Goal: Transaction & Acquisition: Purchase product/service

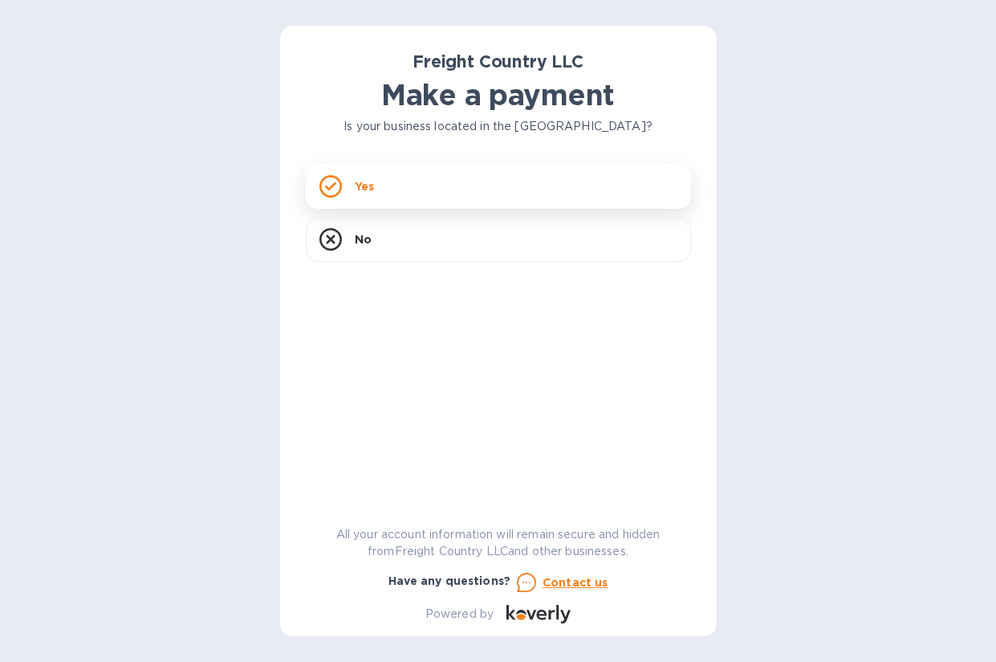
click at [455, 181] on div "Yes" at bounding box center [498, 186] width 385 height 45
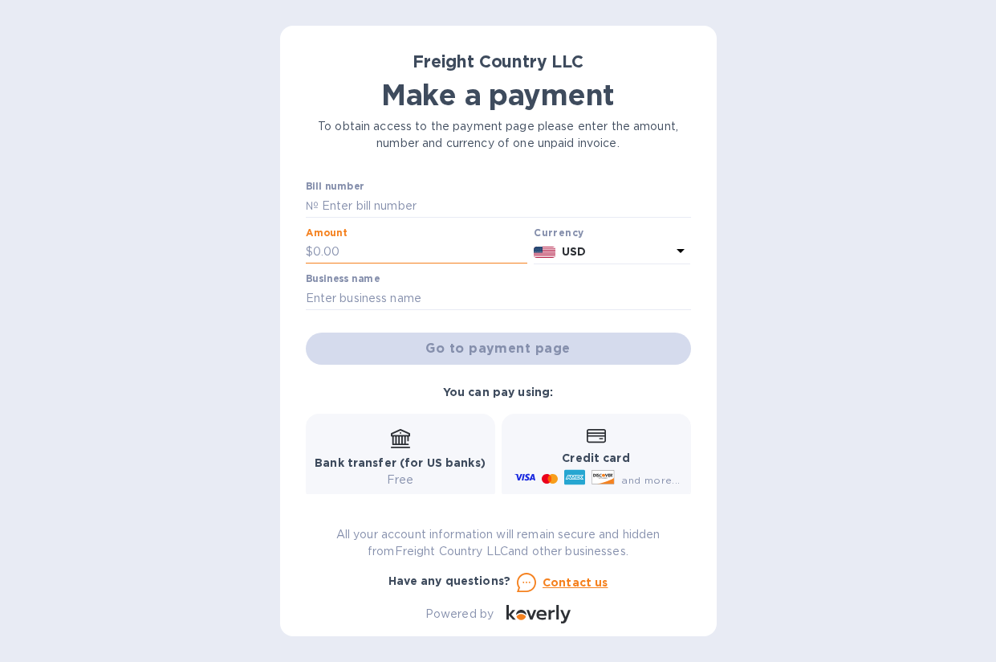
click at [378, 250] on input "text" at bounding box center [420, 252] width 215 height 24
click at [342, 255] on input "text" at bounding box center [420, 252] width 215 height 24
click at [369, 215] on input "text" at bounding box center [505, 205] width 373 height 24
type input "2562"
click at [410, 247] on input "text" at bounding box center [420, 252] width 215 height 24
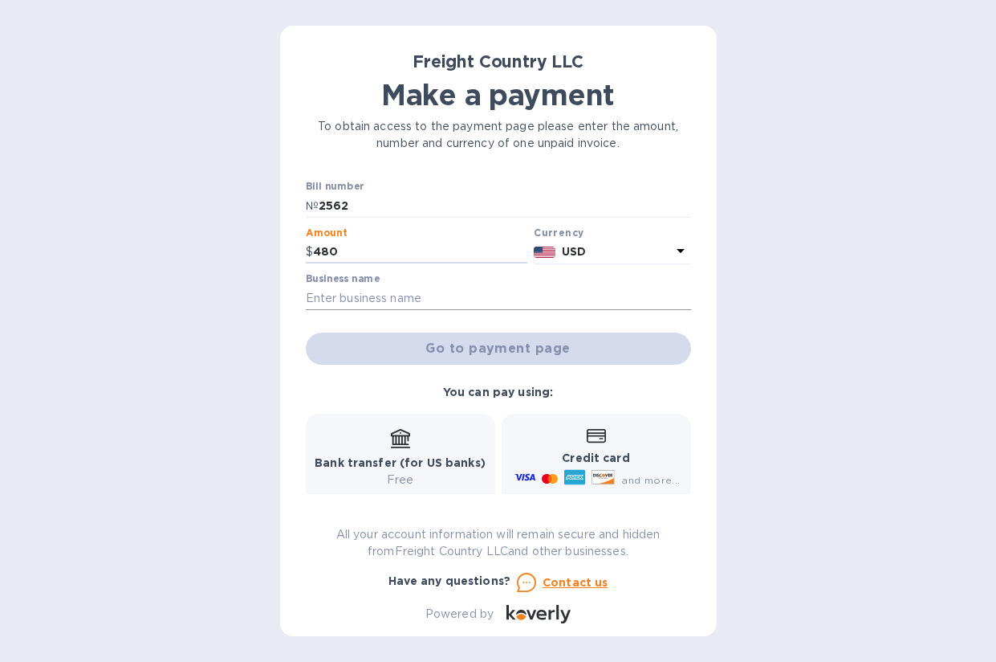
type input "480"
click at [544, 298] on input "text" at bounding box center [498, 298] width 385 height 24
type input "Sky Blue Brands"
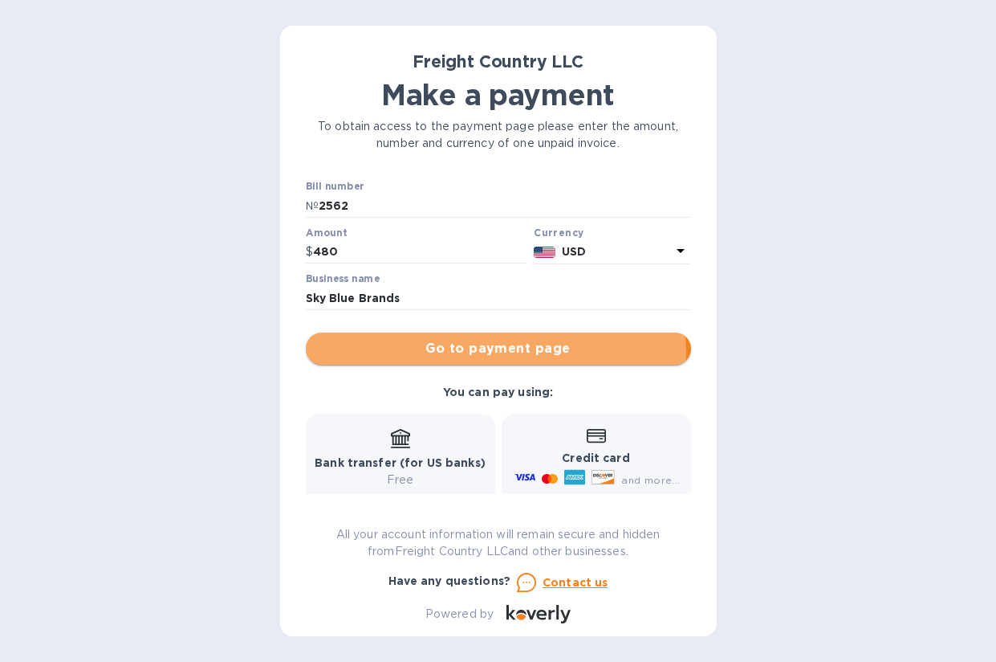
click at [490, 355] on span "Go to payment page" at bounding box center [499, 348] width 360 height 19
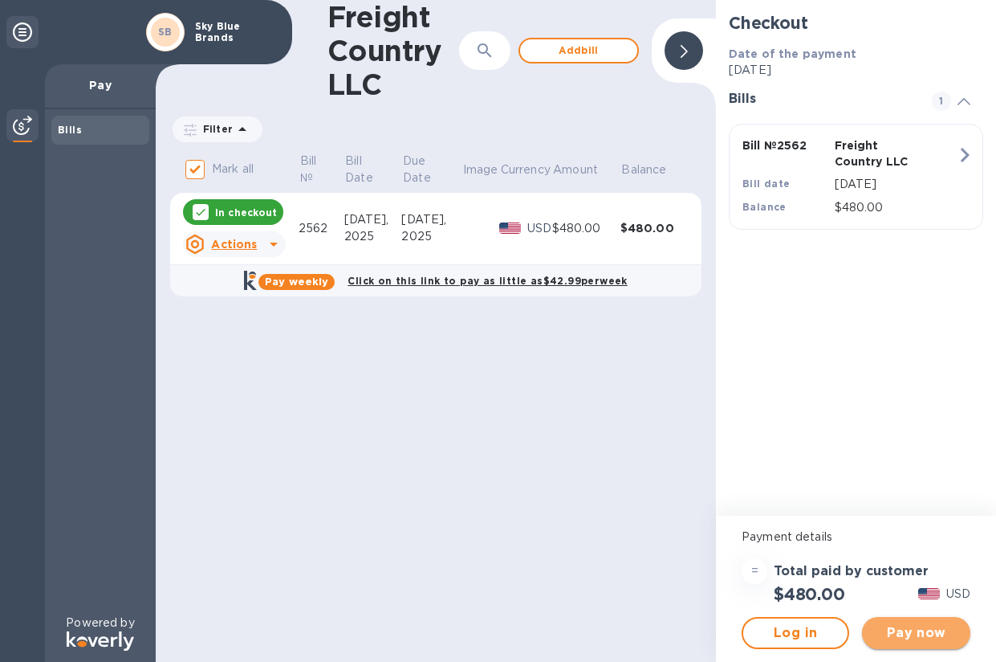
click at [897, 632] on span "Pay now" at bounding box center [916, 632] width 82 height 19
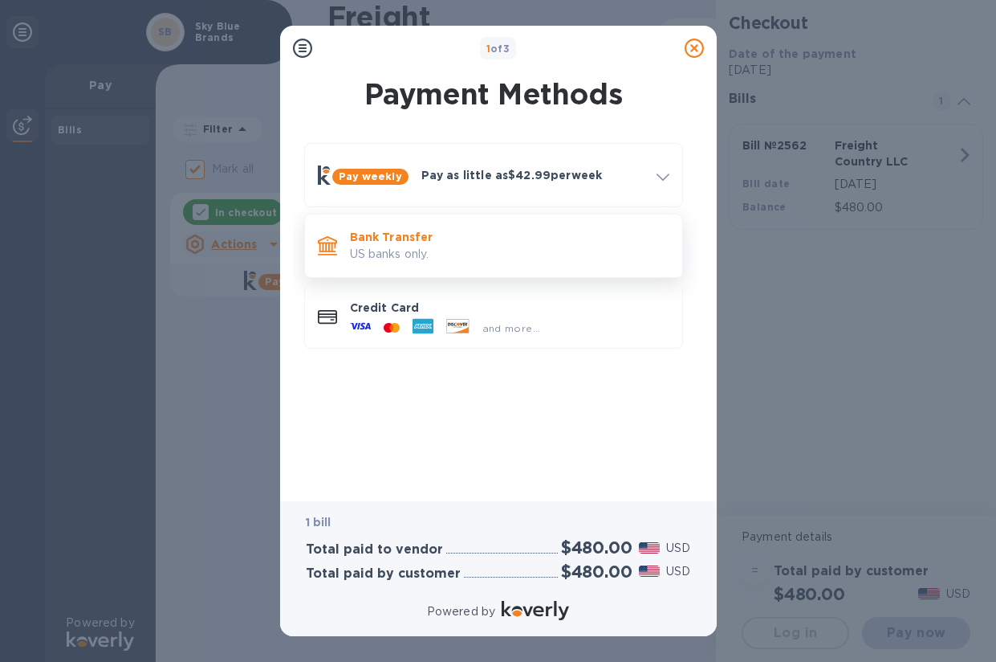
click at [536, 251] on p "US banks only." at bounding box center [510, 254] width 320 height 17
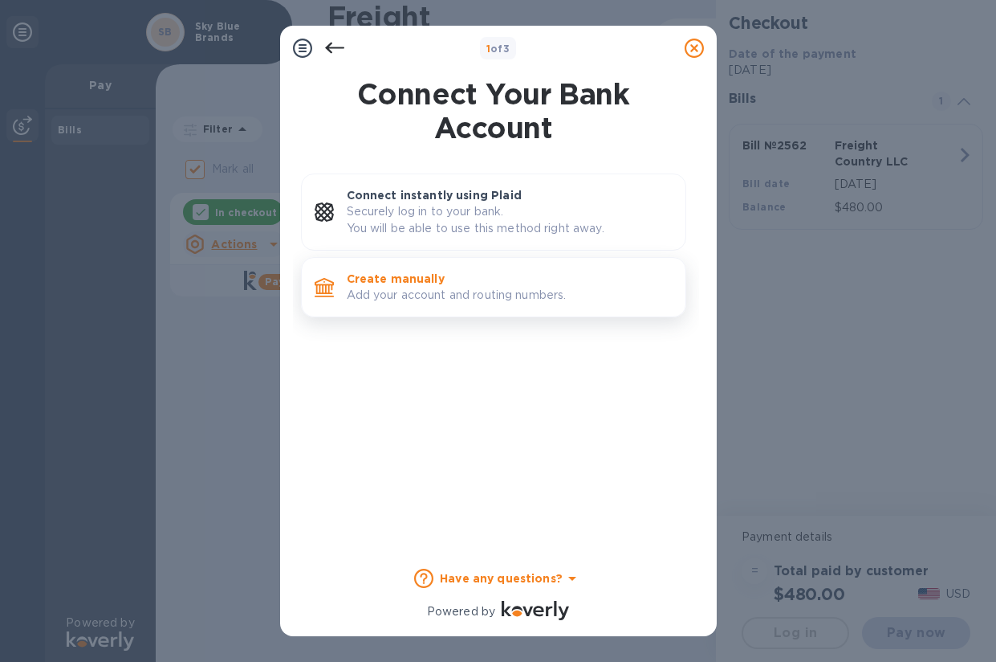
click at [500, 309] on div "Create manually Add your account and routing numbers." at bounding box center [509, 287] width 339 height 46
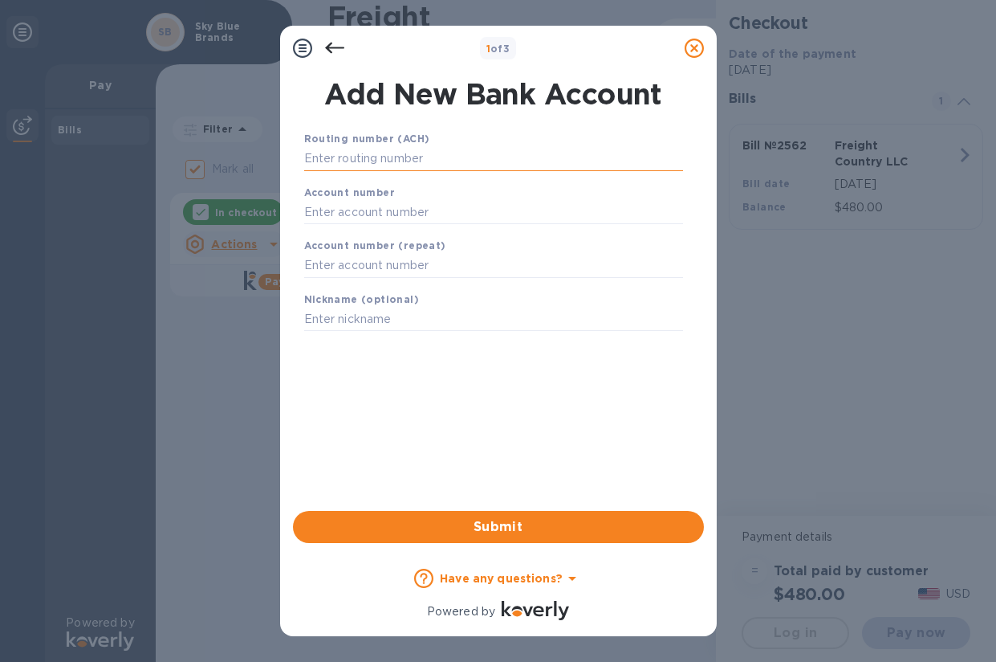
click at [346, 168] on input "text" at bounding box center [493, 159] width 379 height 24
click at [437, 217] on input "text" at bounding box center [493, 212] width 379 height 24
click at [438, 153] on input "text" at bounding box center [493, 159] width 379 height 24
paste input "021202337"
type input "021202337"
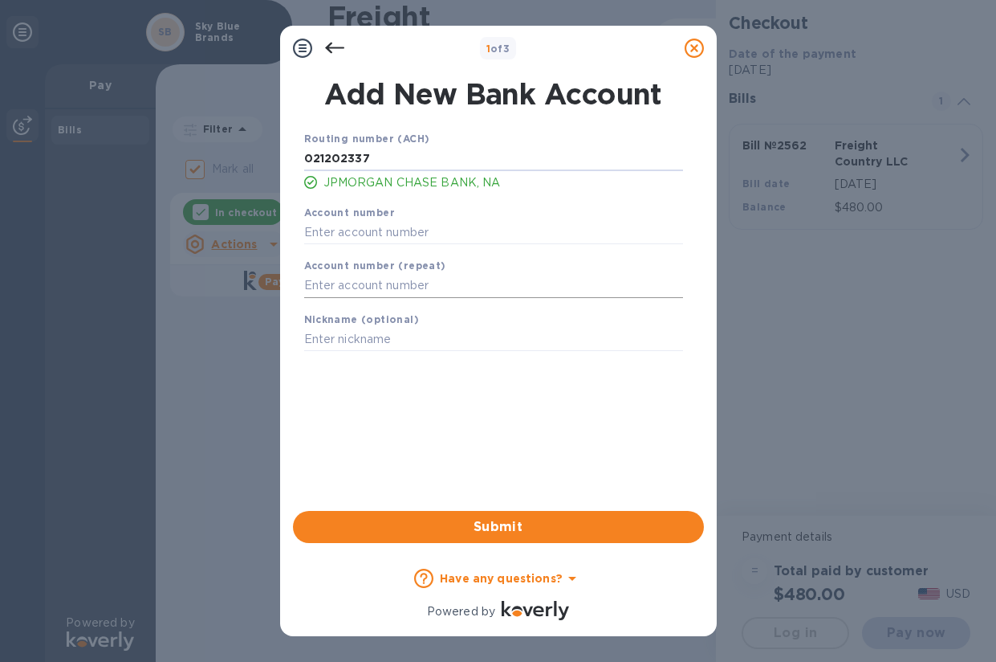
click at [419, 280] on input "text" at bounding box center [493, 286] width 379 height 24
paste input "570017056"
click at [425, 243] on input "text" at bounding box center [493, 232] width 379 height 24
click at [431, 288] on input "570017056" at bounding box center [493, 286] width 379 height 24
type input "570017056"
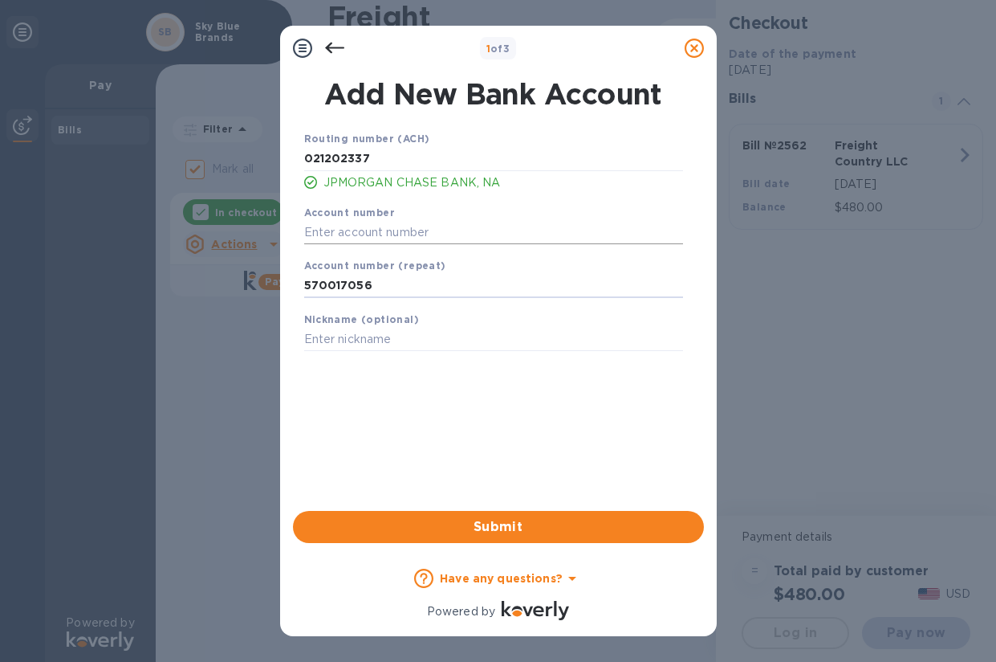
click at [417, 229] on input "text" at bounding box center [493, 232] width 379 height 24
paste input "570017056"
type input "570017056"
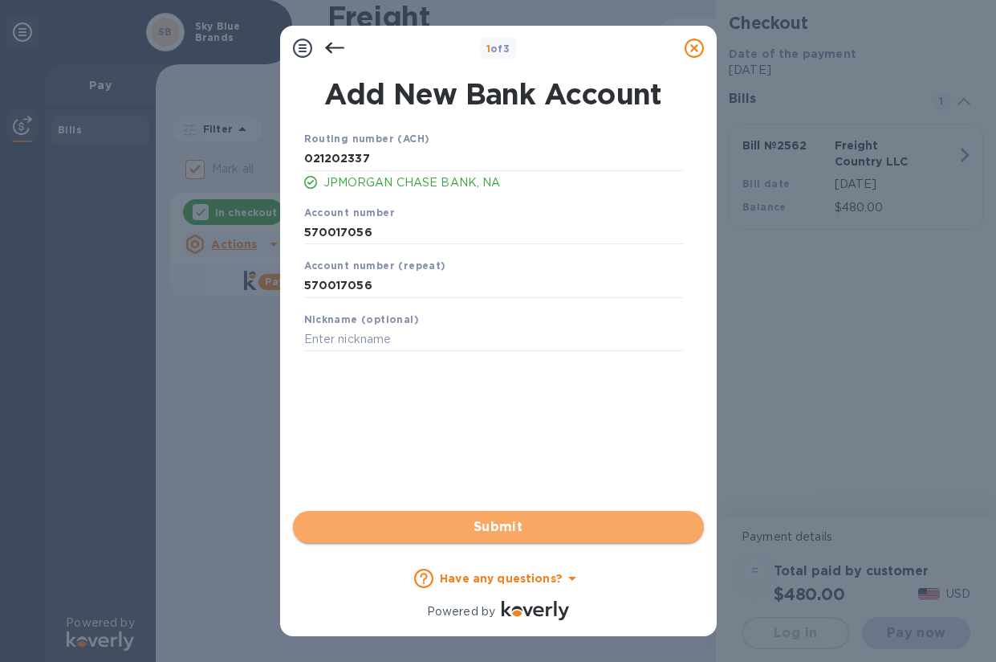
click at [468, 523] on span "Submit" at bounding box center [498, 526] width 385 height 19
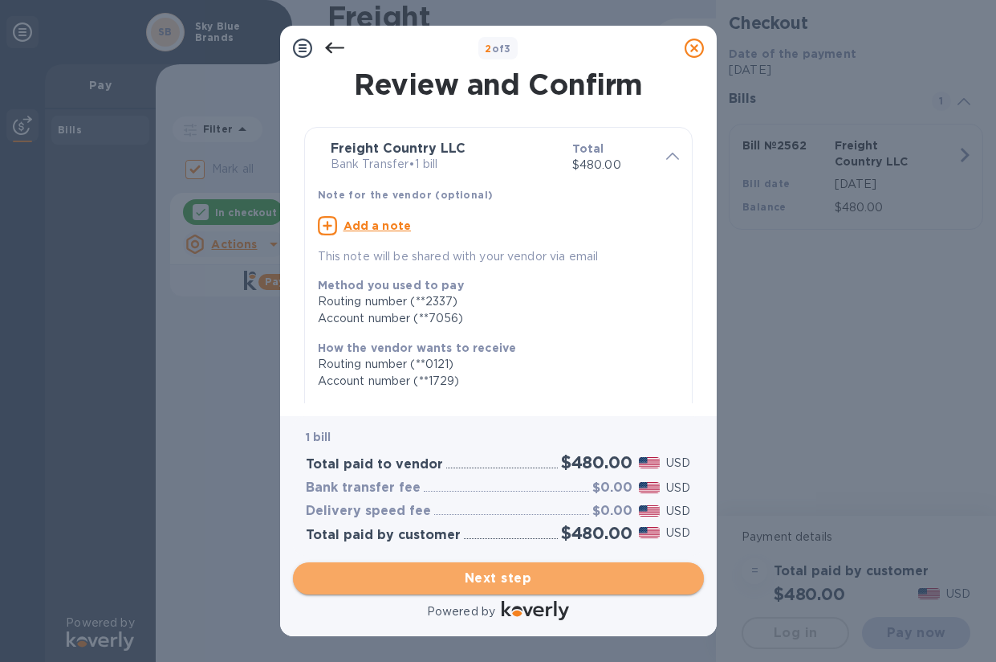
drag, startPoint x: 525, startPoint y: 572, endPoint x: 535, endPoint y: 573, distance: 9.7
click at [535, 573] on span "Next step" at bounding box center [498, 577] width 385 height 19
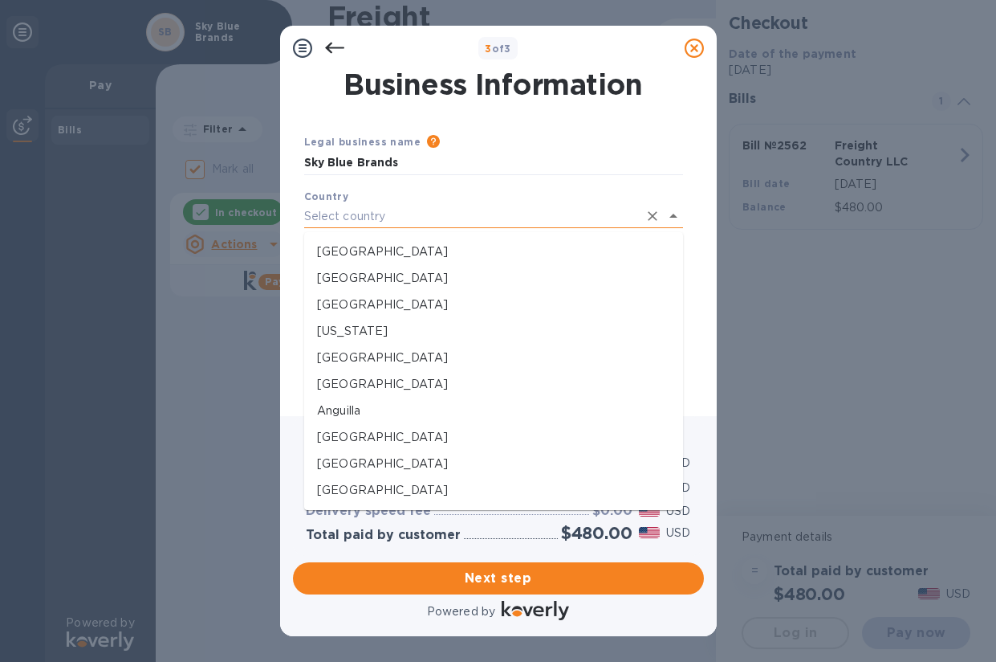
click at [531, 215] on input "text" at bounding box center [471, 216] width 334 height 23
click at [534, 243] on p "[GEOGRAPHIC_DATA]" at bounding box center [493, 251] width 353 height 17
type input "[GEOGRAPHIC_DATA]"
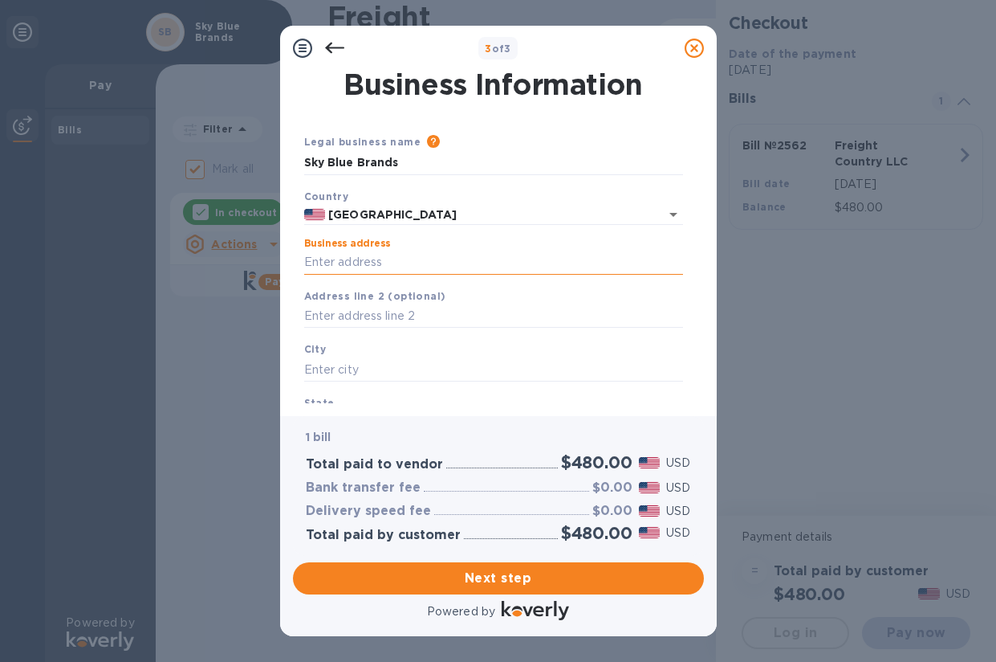
click at [535, 265] on input "Business address" at bounding box center [493, 262] width 379 height 24
type input "[STREET_ADDRESS]"
click at [421, 322] on input "text" at bounding box center [493, 316] width 379 height 24
click at [401, 360] on input "text" at bounding box center [493, 369] width 379 height 24
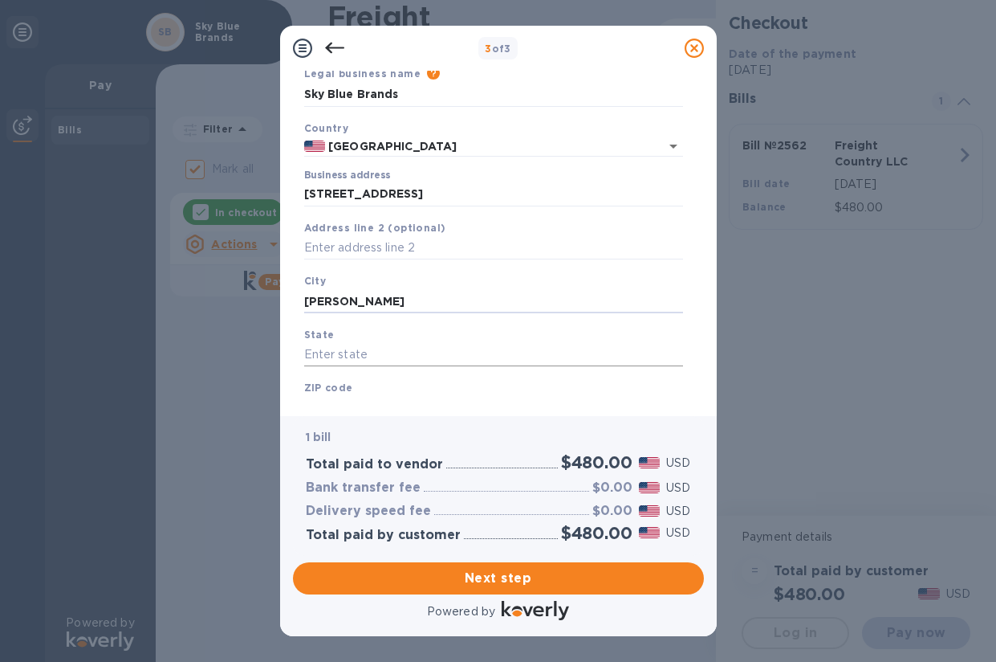
scroll to position [75, 0]
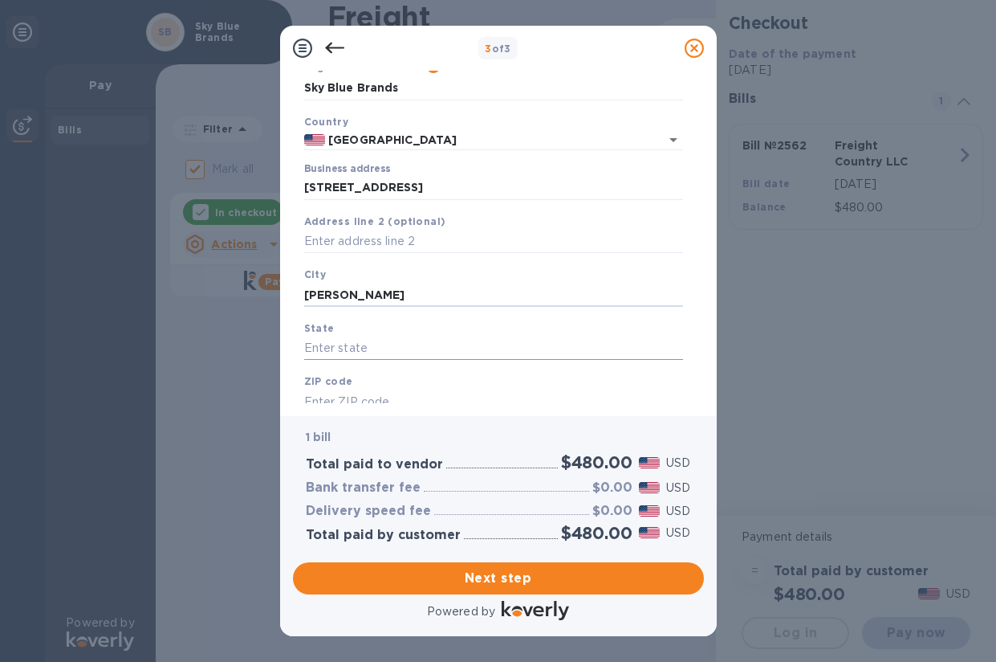
type input "[PERSON_NAME]"
click at [382, 351] on input "text" at bounding box center [493, 348] width 379 height 24
type input "NJ"
click at [375, 393] on input "text" at bounding box center [493, 401] width 379 height 24
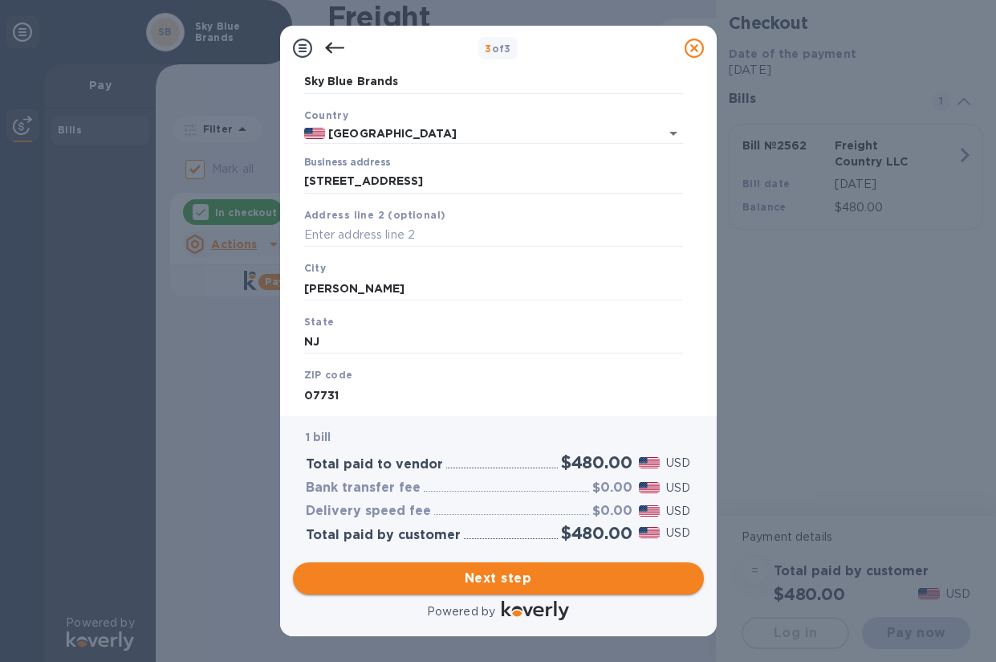
type input "07731"
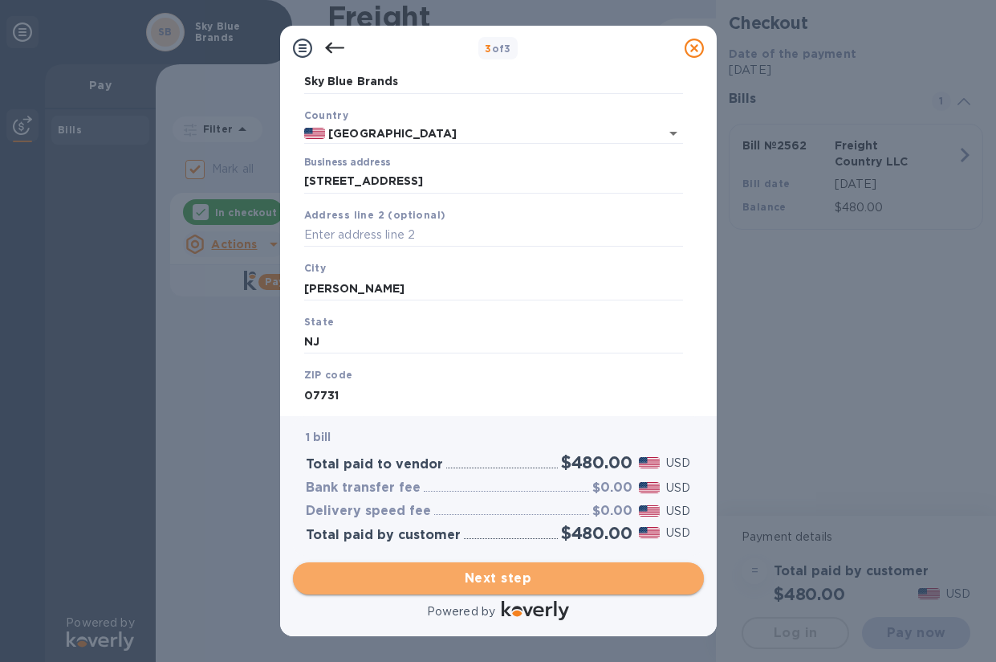
click at [435, 579] on span "Next step" at bounding box center [498, 577] width 385 height 19
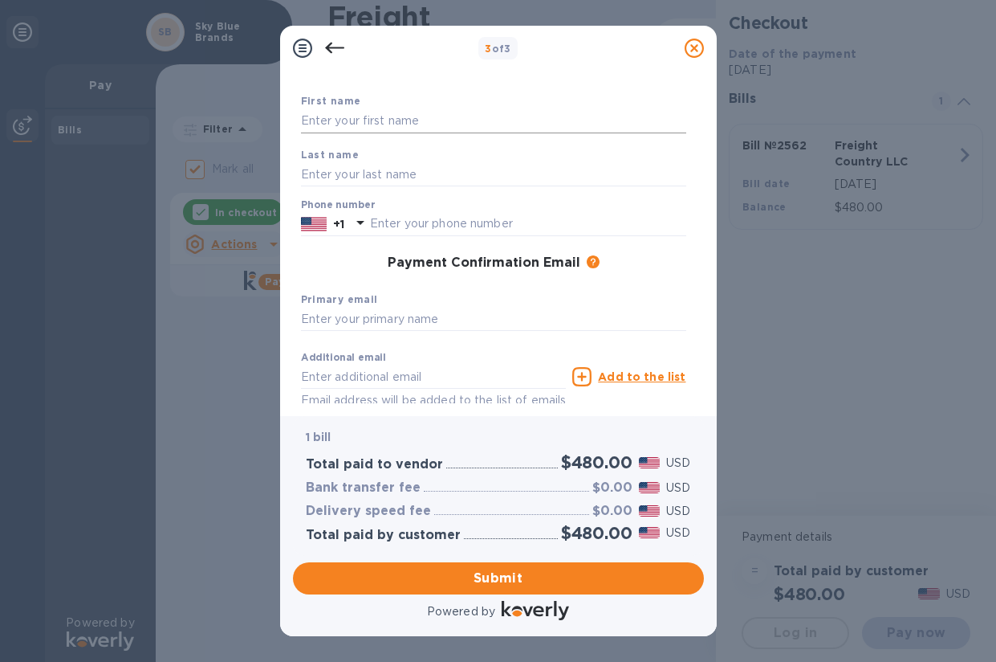
click at [446, 120] on input "text" at bounding box center [493, 121] width 385 height 24
type input "[PERSON_NAME]"
type input "7328007606"
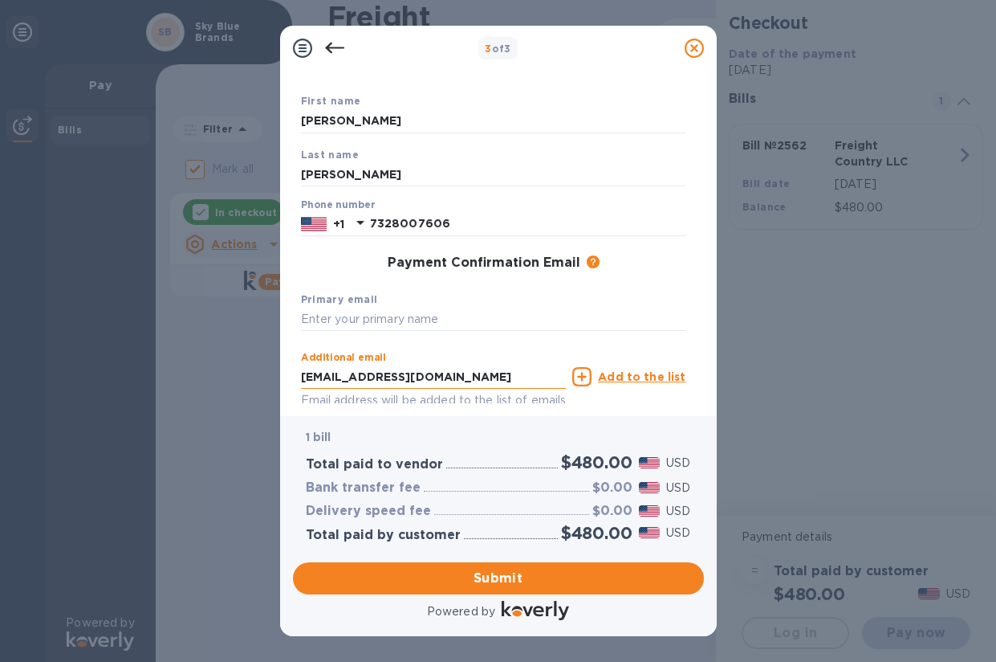
click at [445, 378] on input "[EMAIL_ADDRESS][DOMAIN_NAME]" at bounding box center [434, 377] width 266 height 24
drag, startPoint x: 458, startPoint y: 383, endPoint x: 266, endPoint y: 366, distance: 193.4
click at [266, 365] on div "3 of 3 Payment Contact Information First name [PERSON_NAME] Last name [PERSON_N…" at bounding box center [498, 331] width 996 height 662
click at [302, 380] on input "skybluebrands" at bounding box center [434, 377] width 266 height 24
click at [430, 385] on input "billing@skybluebrands" at bounding box center [434, 377] width 266 height 24
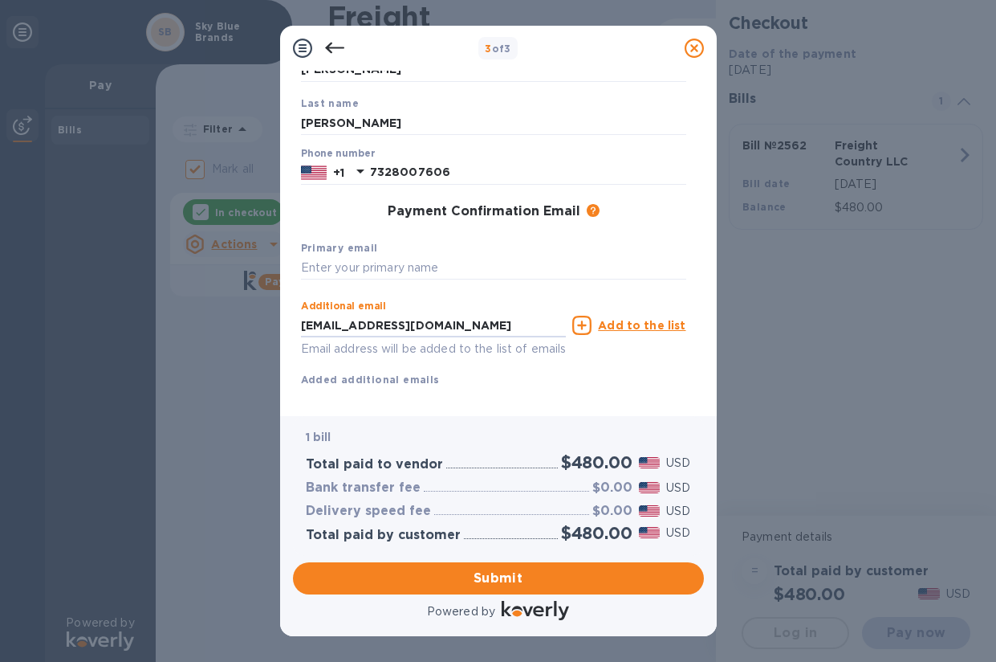
scroll to position [165, 0]
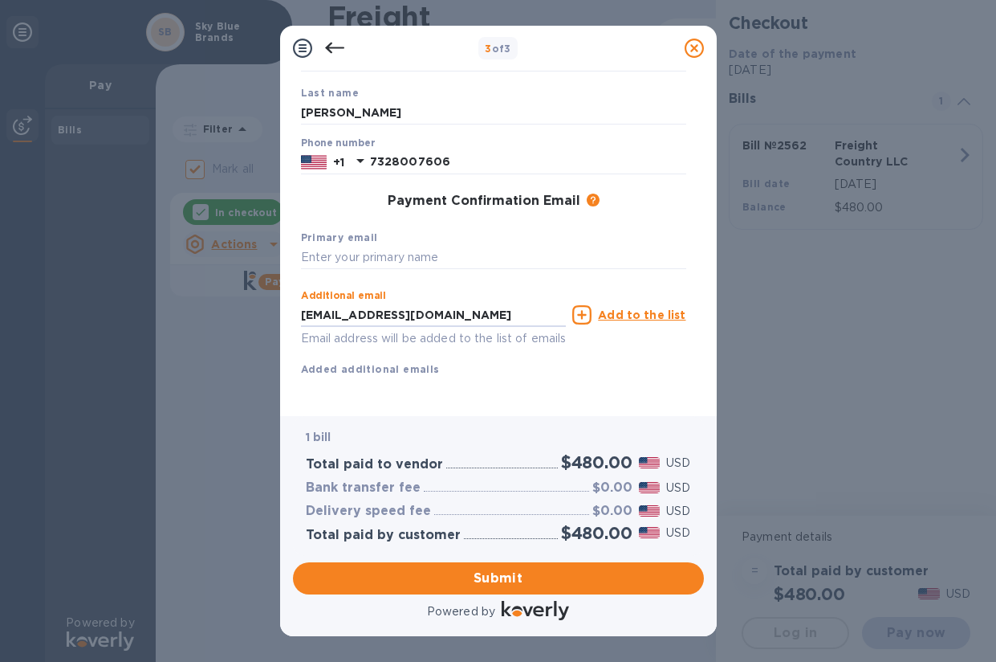
type input "[EMAIL_ADDRESS][DOMAIN_NAME]"
click at [677, 308] on u "Add to the list" at bounding box center [642, 314] width 88 height 13
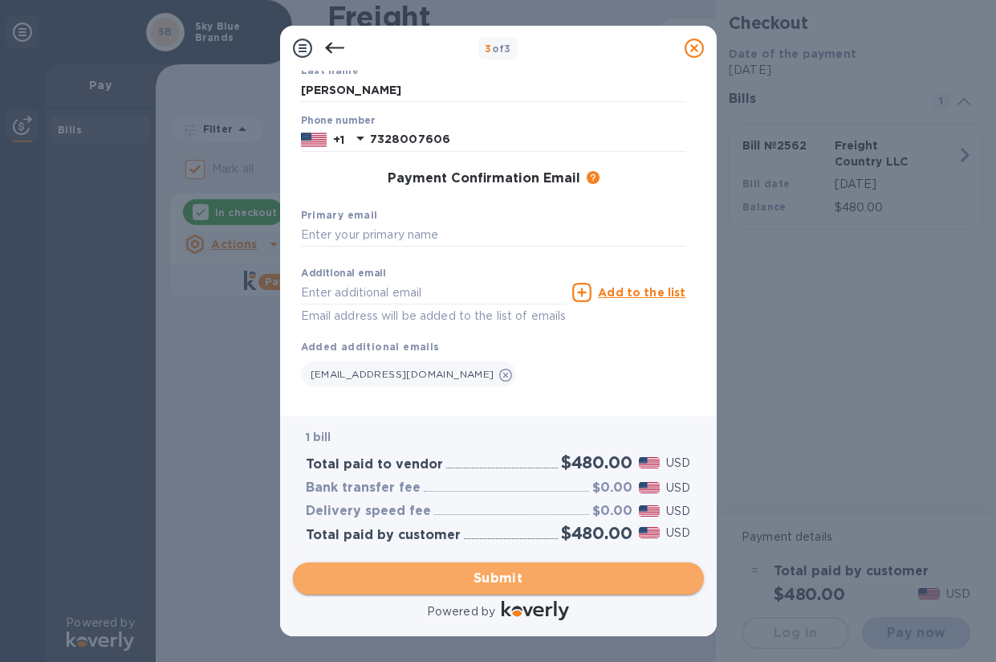
click at [425, 572] on span "Submit" at bounding box center [498, 577] width 385 height 19
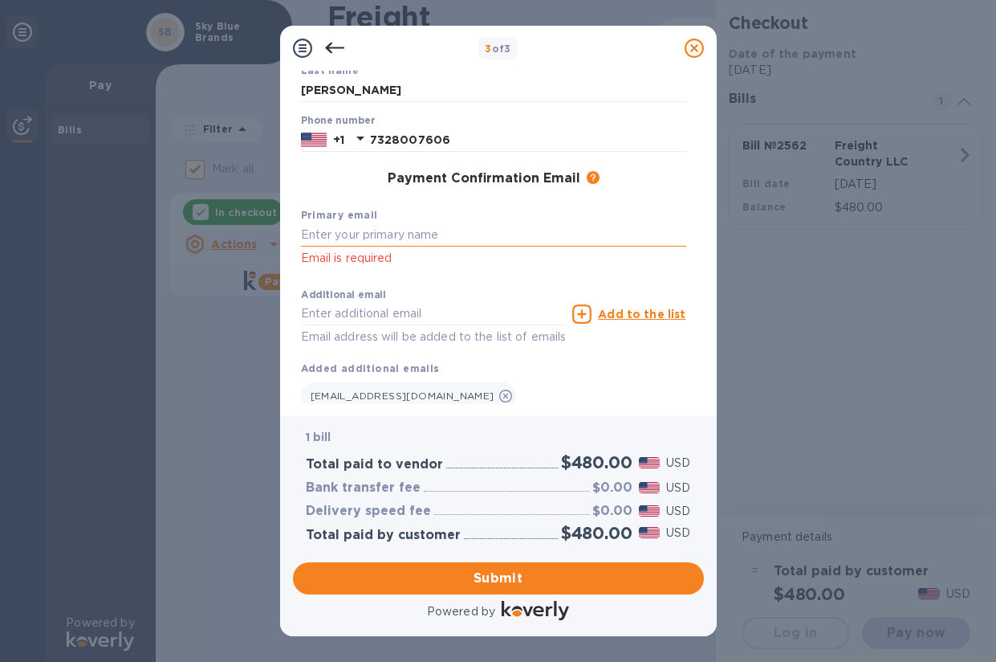
click at [442, 239] on input "text" at bounding box center [493, 235] width 385 height 24
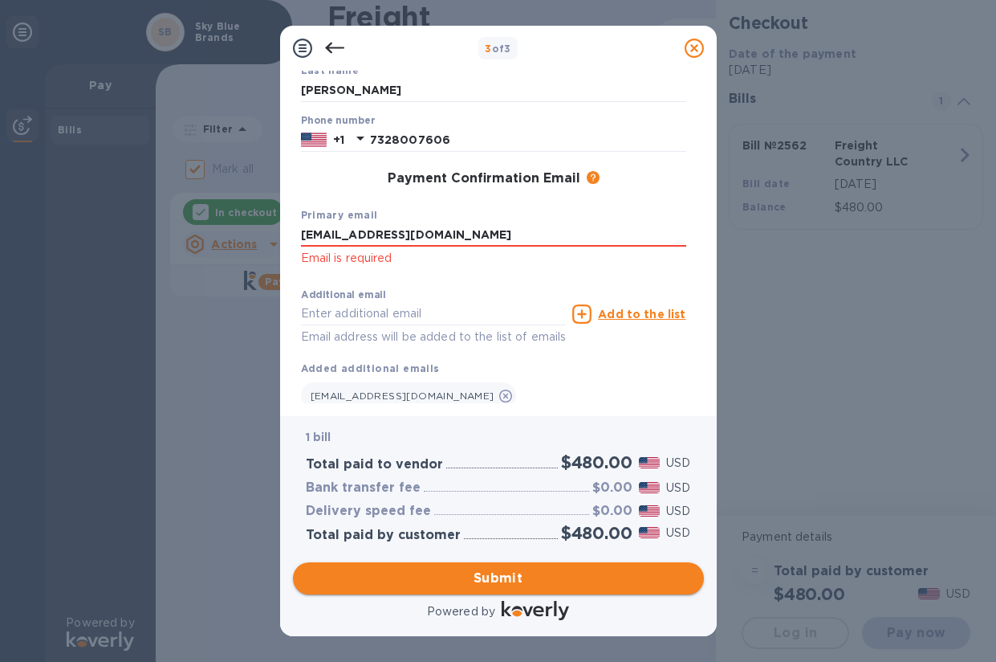
type input "[EMAIL_ADDRESS][DOMAIN_NAME]"
click at [435, 587] on span "Submit" at bounding box center [498, 577] width 385 height 19
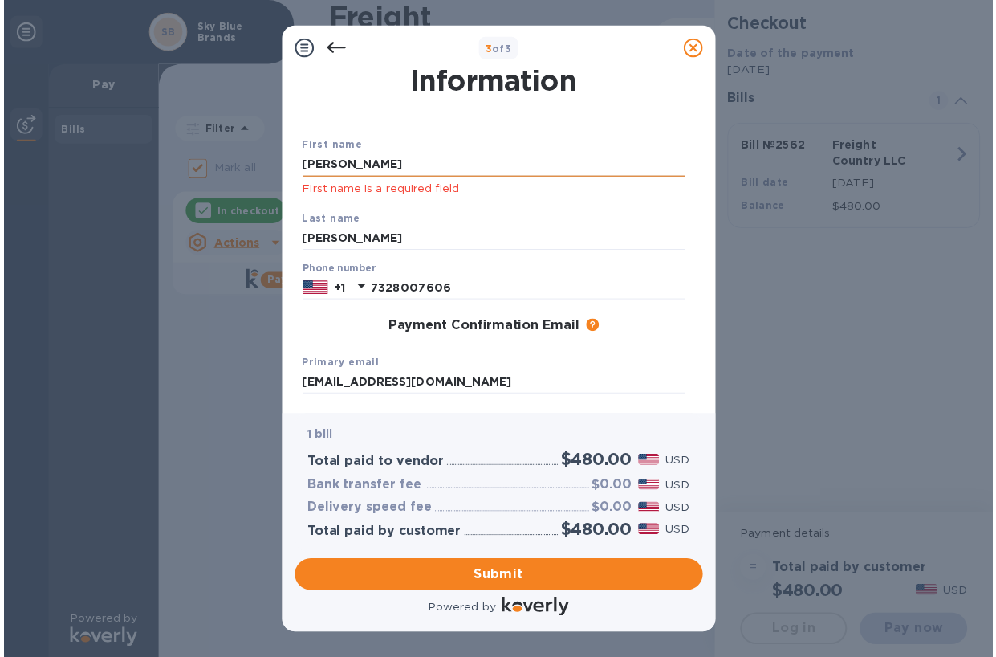
scroll to position [36, 0]
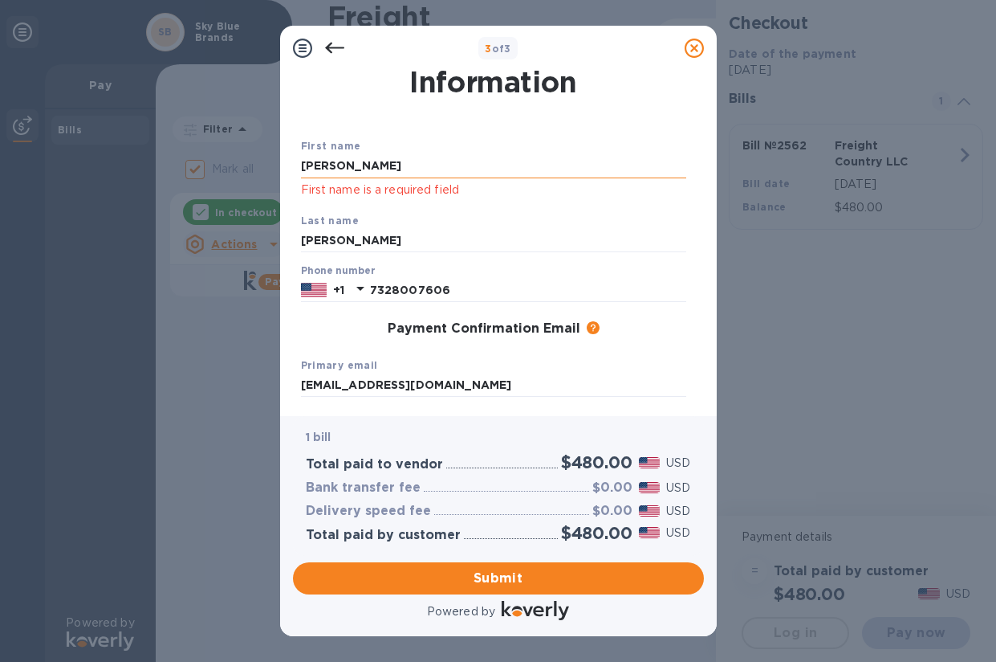
click at [572, 173] on input "[PERSON_NAME]" at bounding box center [493, 166] width 385 height 24
type input "[PERSON_NAME]"
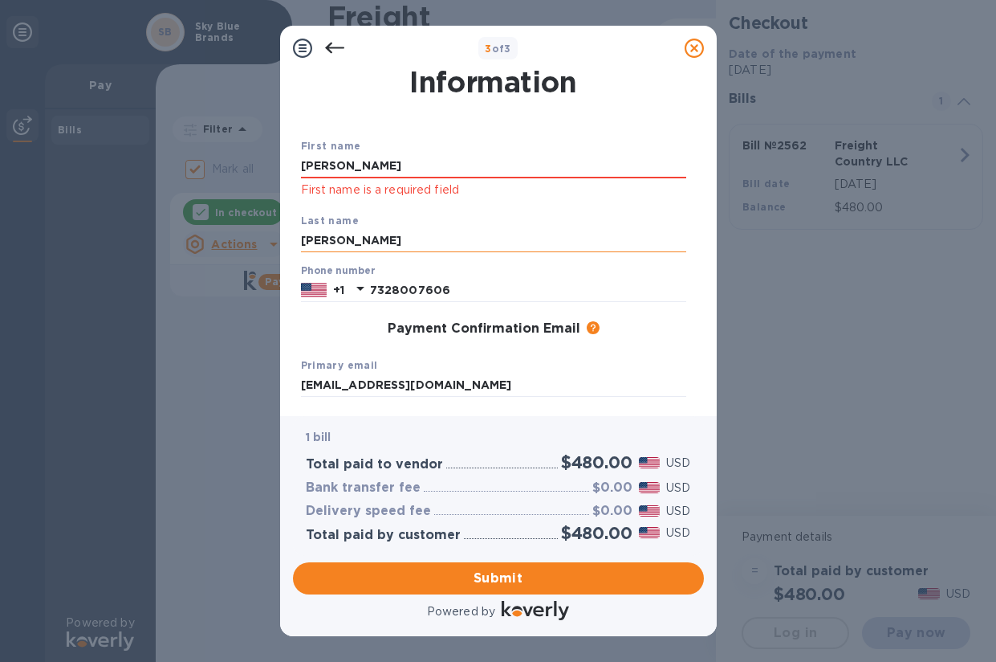
click at [550, 239] on input "[PERSON_NAME]" at bounding box center [493, 241] width 385 height 24
type input "[PERSON_NAME]"
click at [551, 289] on input "7328007606" at bounding box center [528, 290] width 316 height 24
type input "7328007606"
click at [605, 565] on button "Submit" at bounding box center [498, 578] width 411 height 32
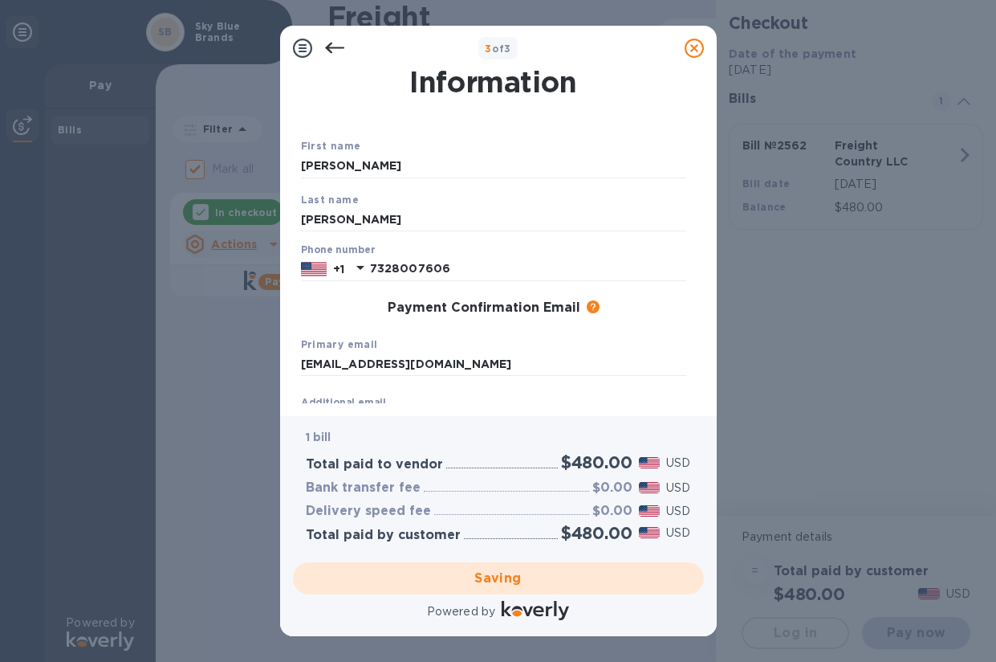
checkbox input "false"
